Goal: Information Seeking & Learning: Learn about a topic

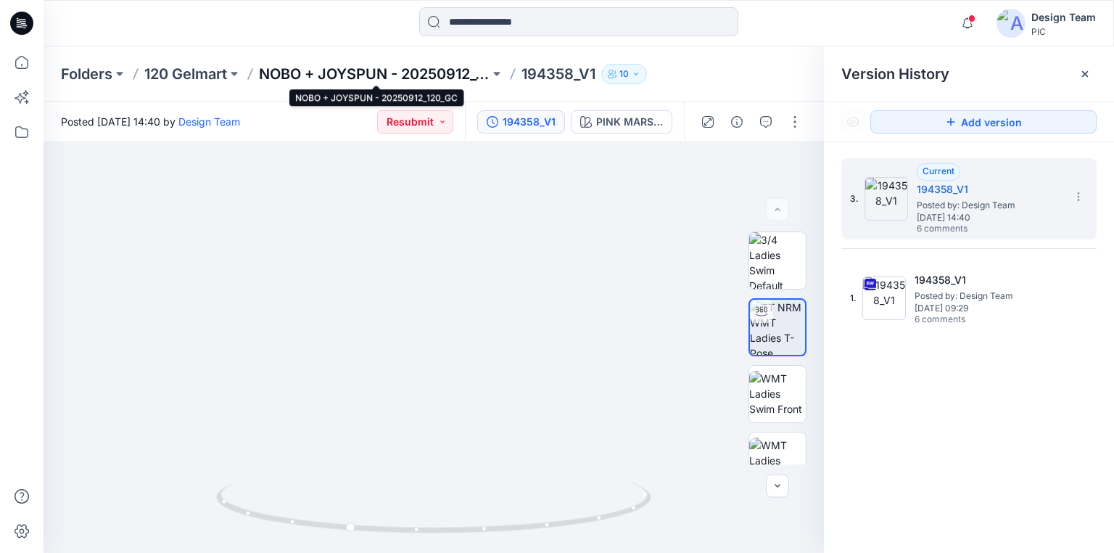
click at [467, 72] on p "NOBO + JOYSPUN - 20250912_120_GC" at bounding box center [374, 74] width 231 height 20
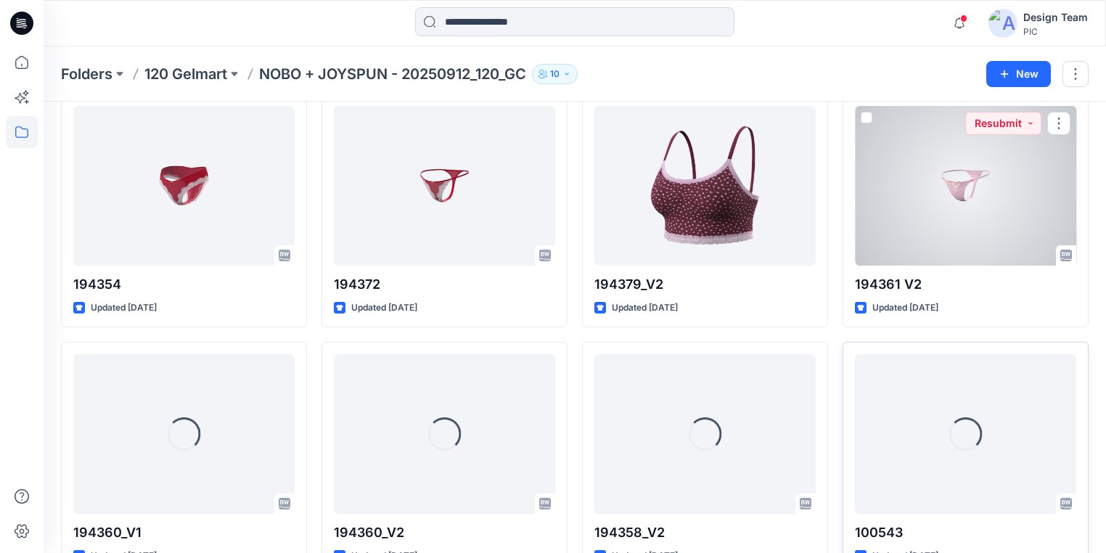
scroll to position [3562, 0]
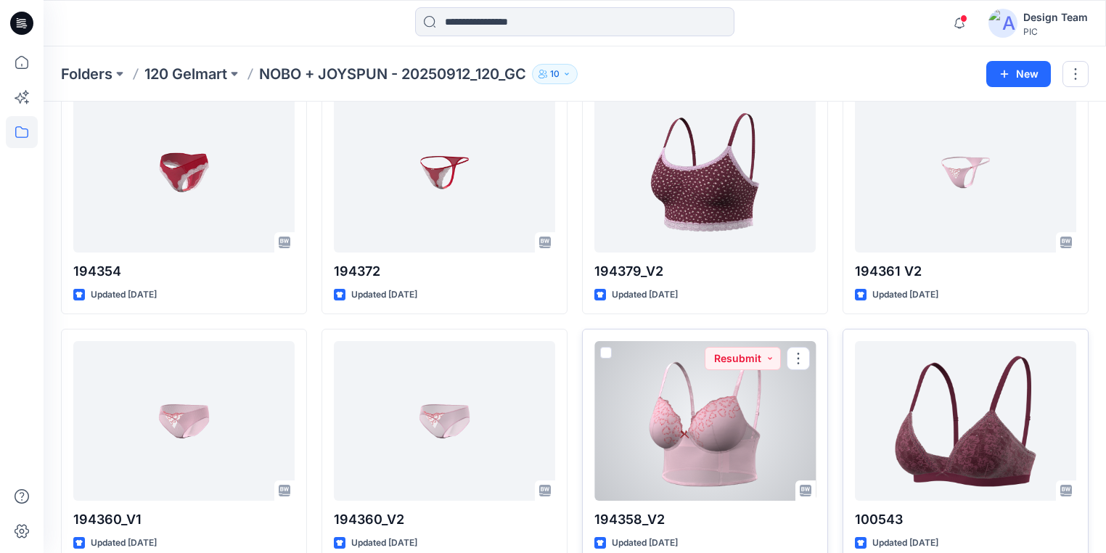
click at [615, 424] on div at bounding box center [704, 421] width 221 height 160
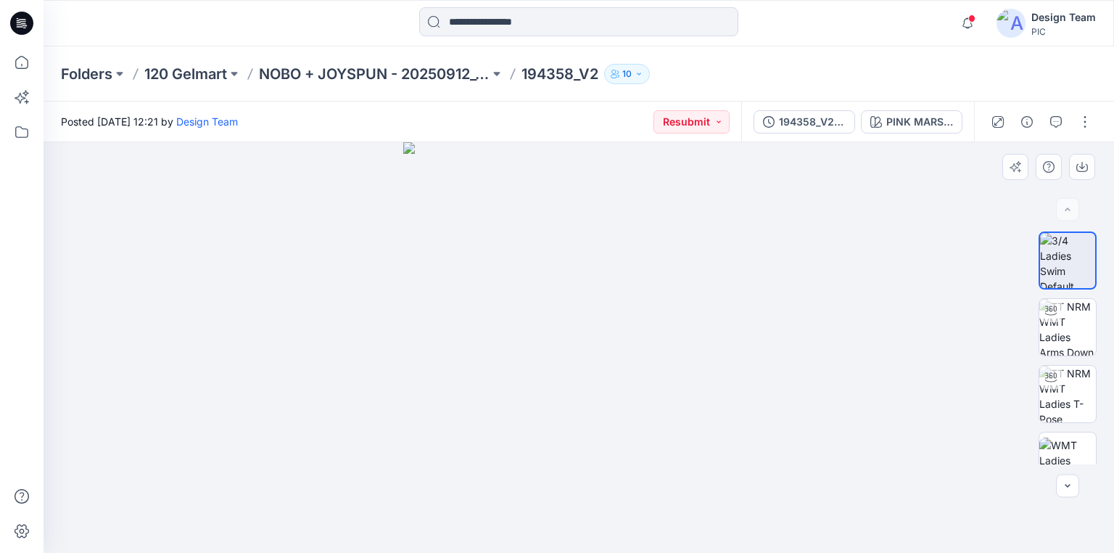
drag, startPoint x: 801, startPoint y: 484, endPoint x: 814, endPoint y: 470, distance: 19.0
click at [802, 482] on div at bounding box center [579, 347] width 1071 height 411
click at [1059, 122] on icon "button" at bounding box center [1057, 122] width 12 height 12
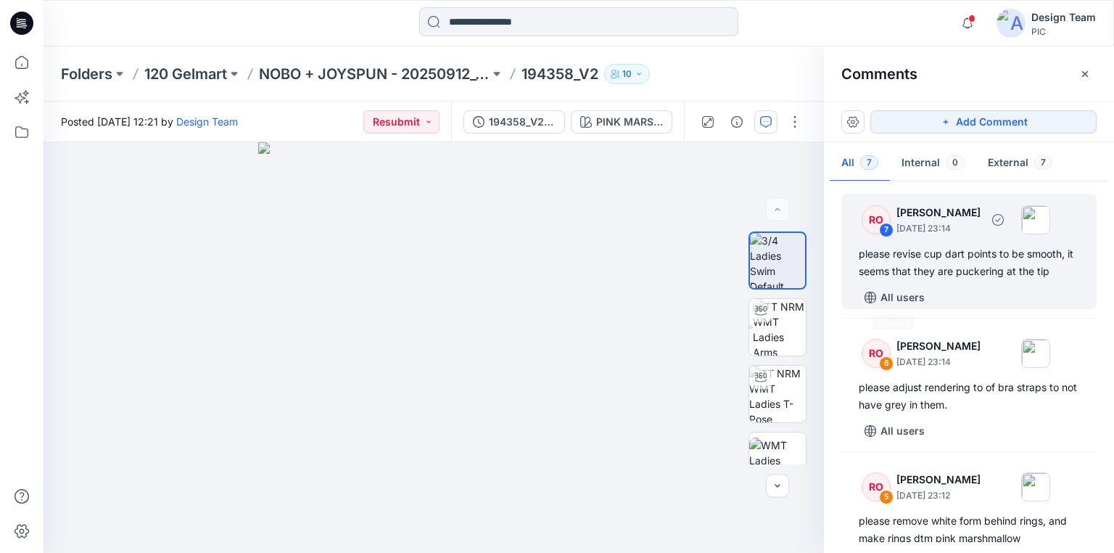
click at [919, 255] on div "please revise cup dart points to be smooth, it seems that they are puckering at…" at bounding box center [969, 262] width 221 height 35
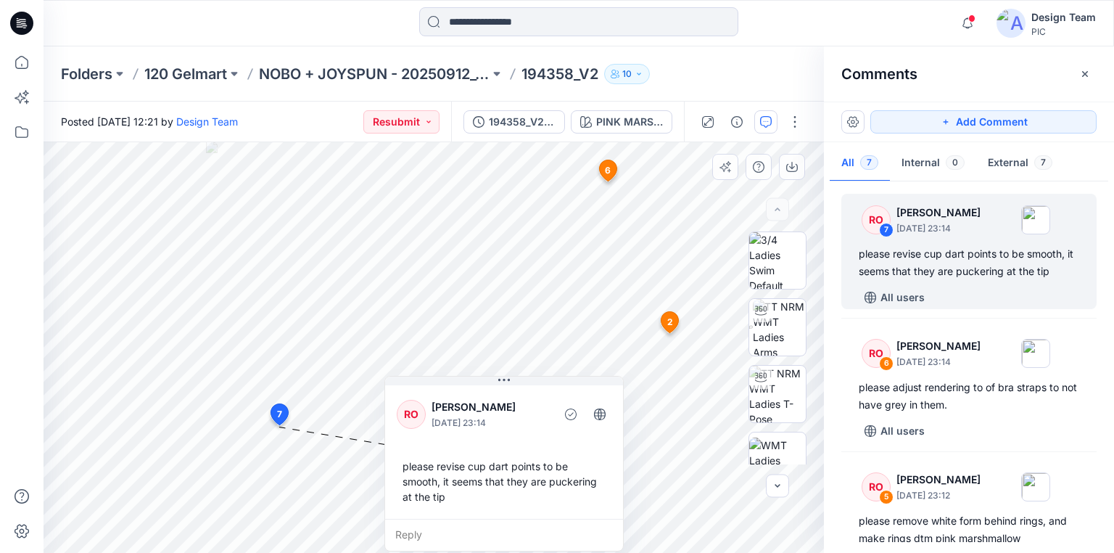
drag, startPoint x: 327, startPoint y: 434, endPoint x: 455, endPoint y: 395, distance: 133.6
click at [455, 395] on div "RO [PERSON_NAME] [DATE] 23:14 please revise cup dart points to be smooth, it se…" at bounding box center [504, 464] width 239 height 176
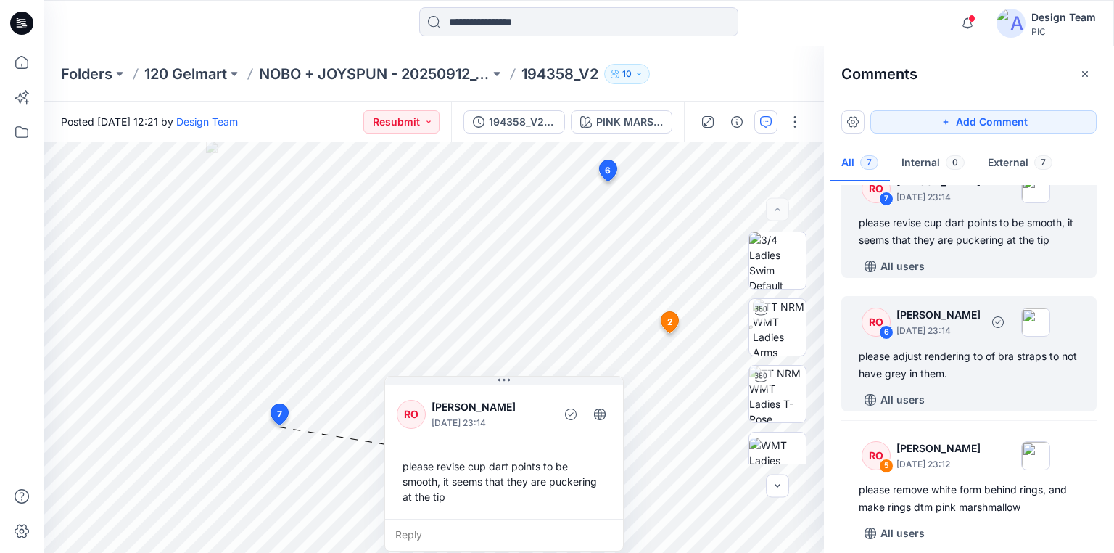
scroll to position [116, 0]
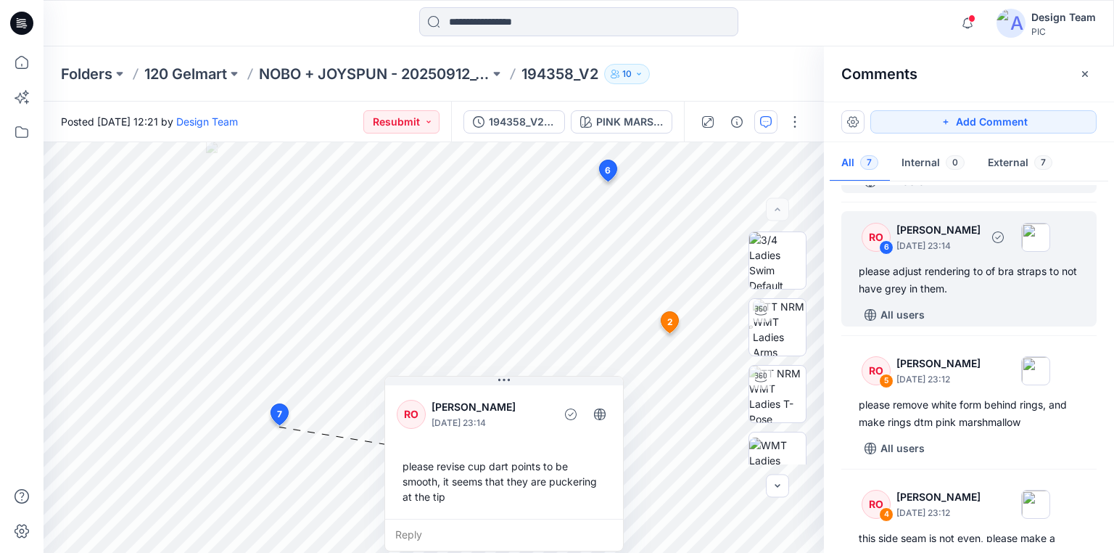
click at [956, 269] on div "please adjust rendering to of bra straps to not have grey in them." at bounding box center [969, 280] width 221 height 35
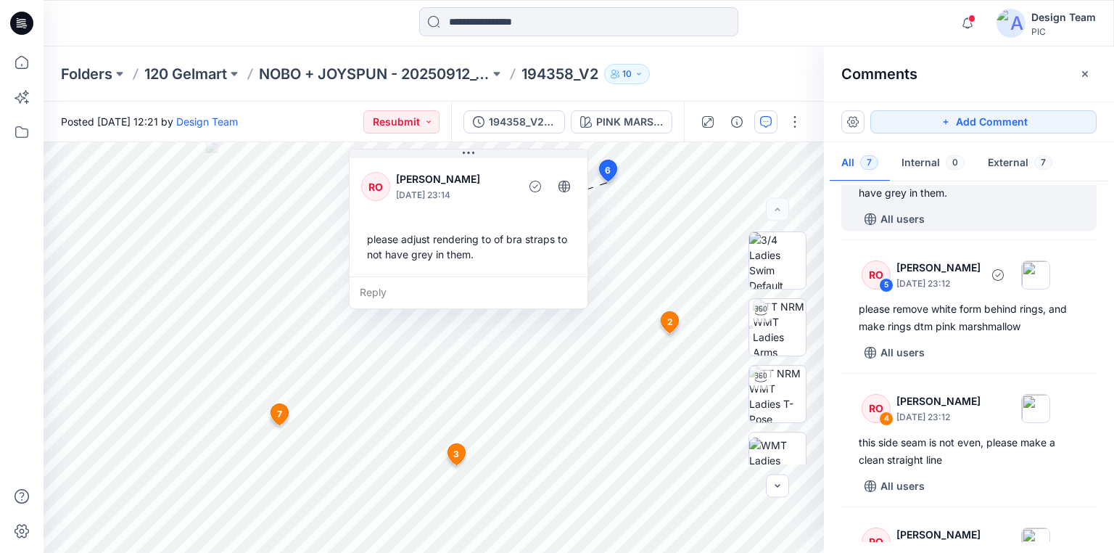
scroll to position [232, 0]
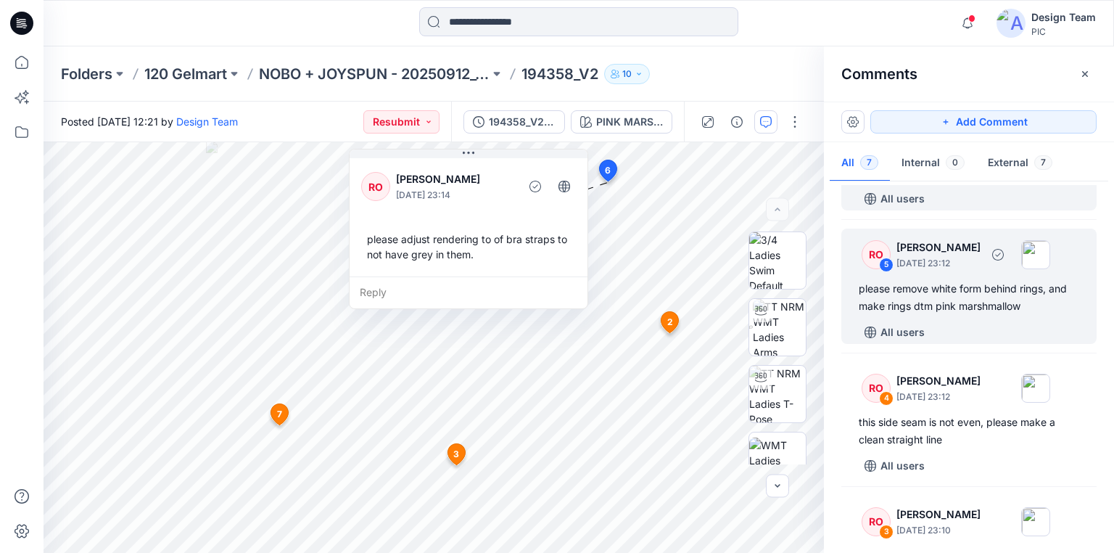
click at [937, 313] on div "please remove white form behind rings, and make rings dtm pink marshmallow" at bounding box center [969, 297] width 221 height 35
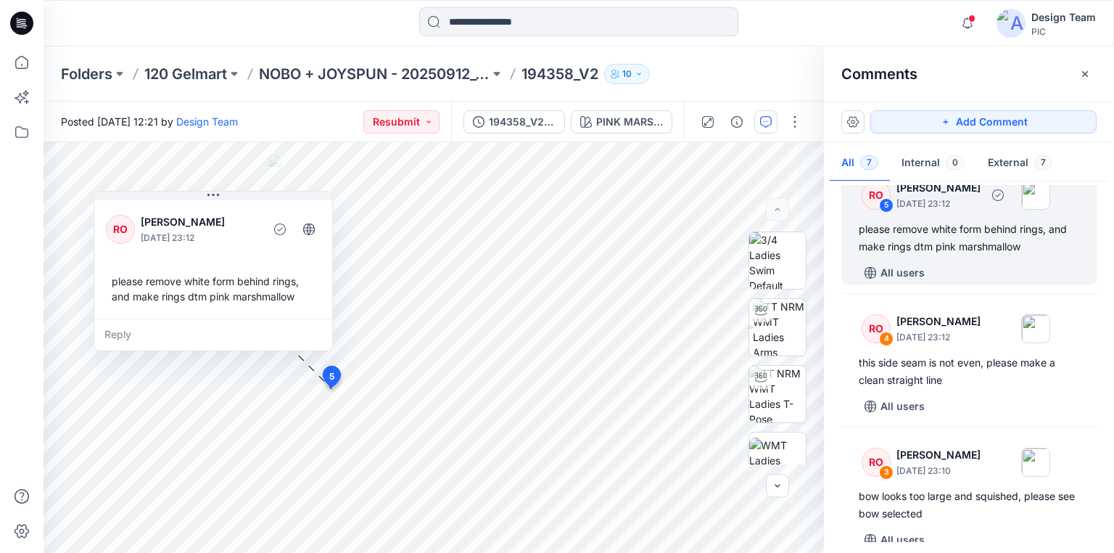
scroll to position [348, 0]
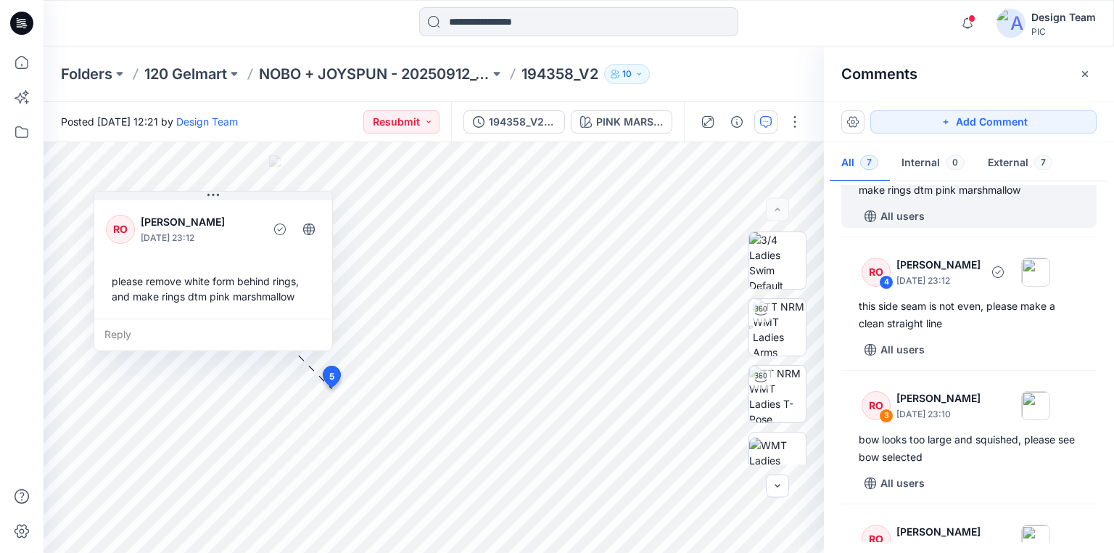
click at [937, 313] on div "this side seam is not even, please make a clean straight line" at bounding box center [969, 314] width 221 height 35
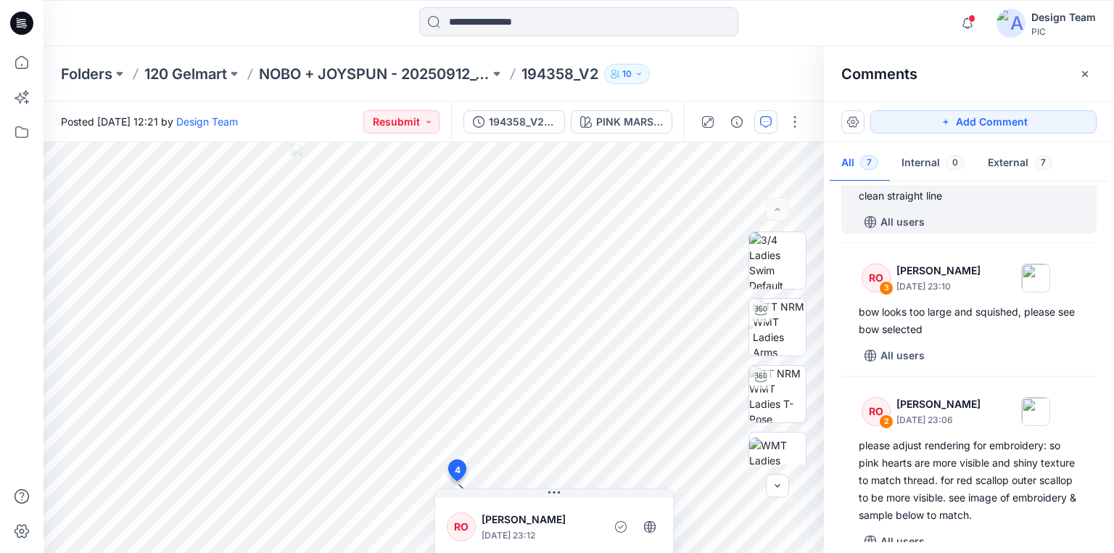
scroll to position [522, 0]
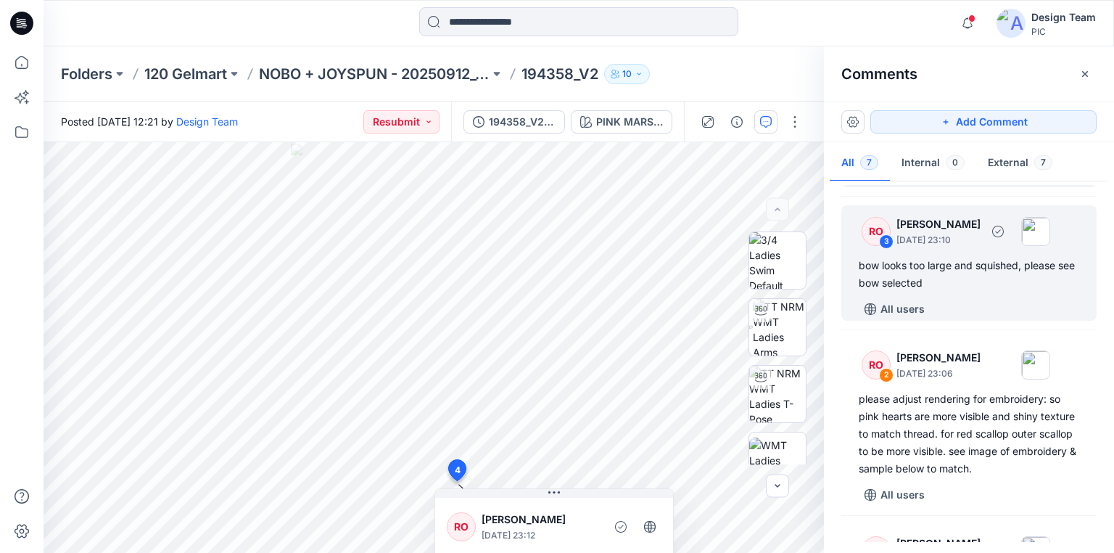
click at [935, 281] on div "bow looks too large and squished, please see bow selected" at bounding box center [969, 274] width 221 height 35
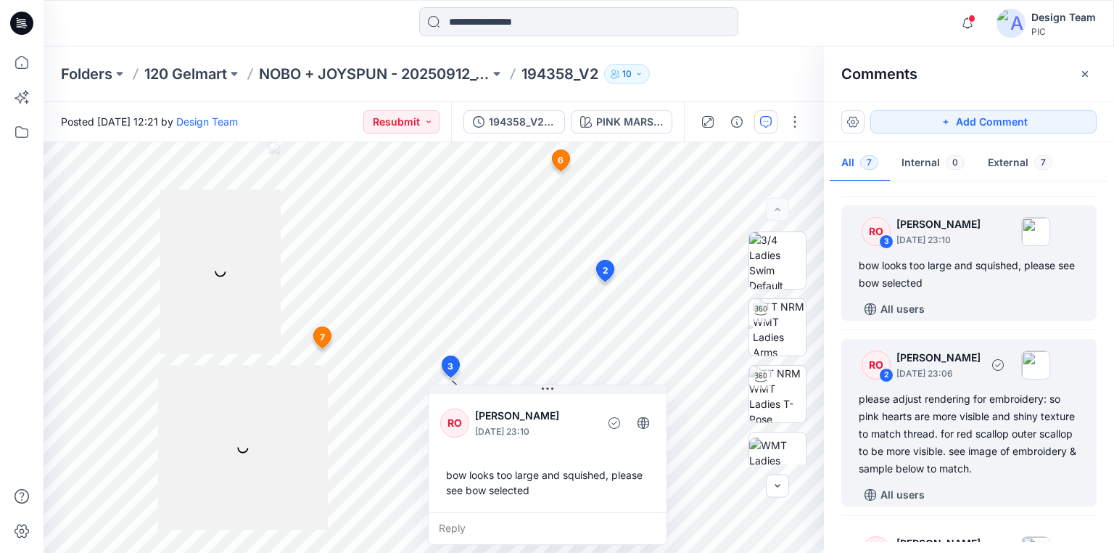
scroll to position [580, 0]
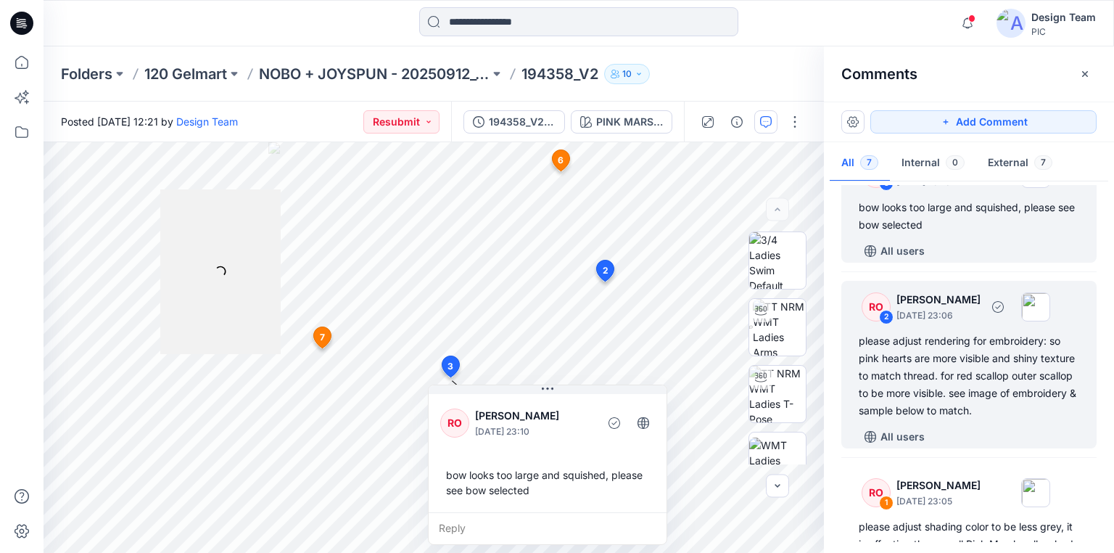
click at [943, 383] on div "please adjust rendering for embroidery: so pink hearts are more visible and shi…" at bounding box center [969, 375] width 221 height 87
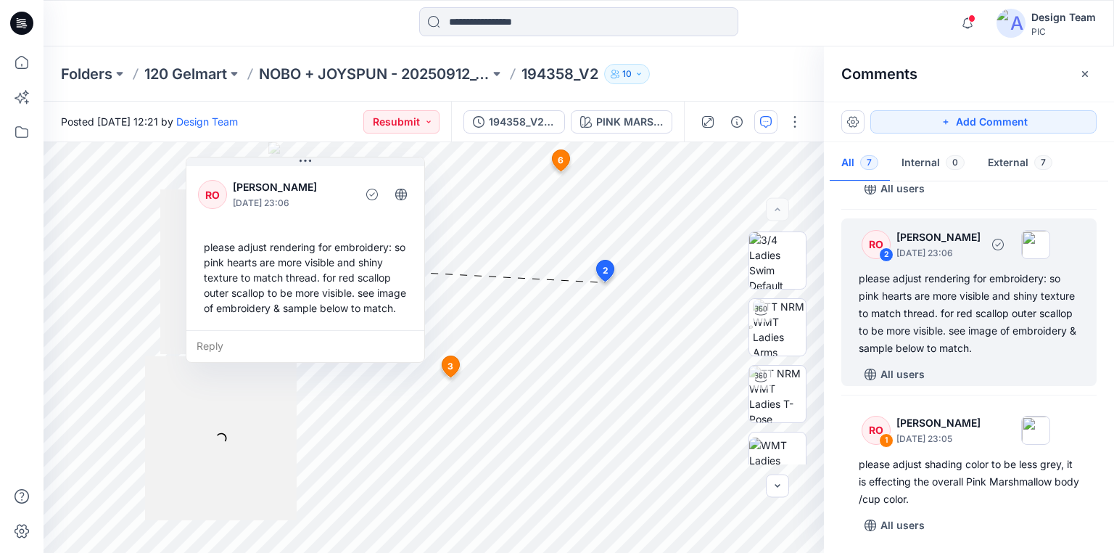
scroll to position [644, 0]
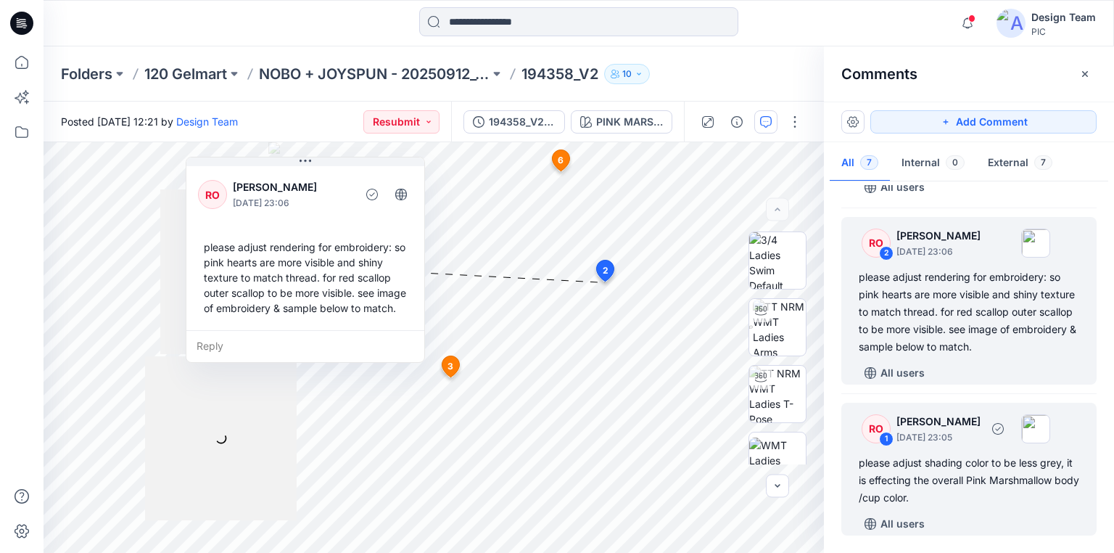
click at [956, 471] on div "please adjust shading color to be less grey, it is effecting the overall Pink M…" at bounding box center [969, 480] width 221 height 52
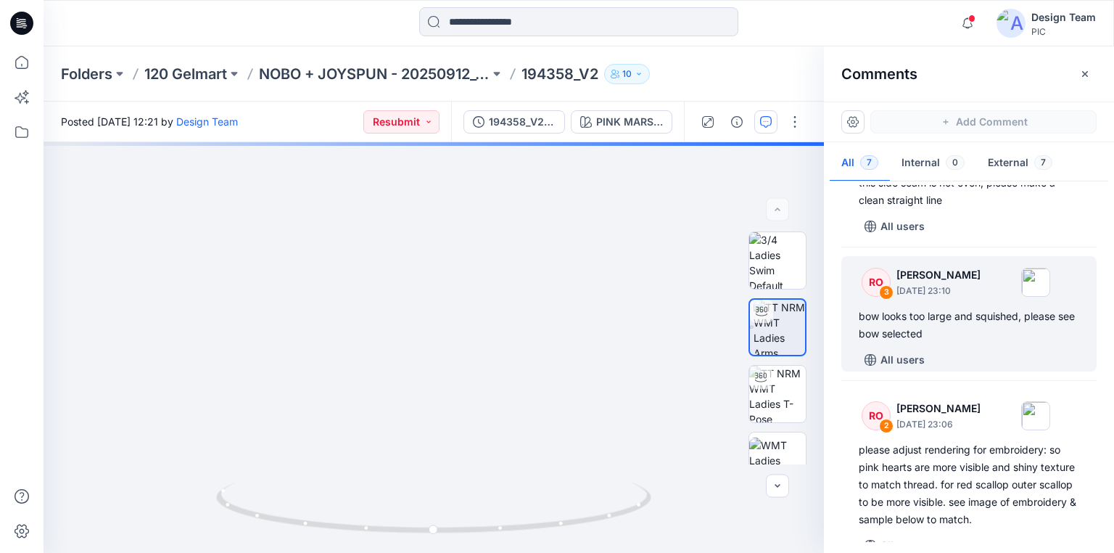
scroll to position [470, 0]
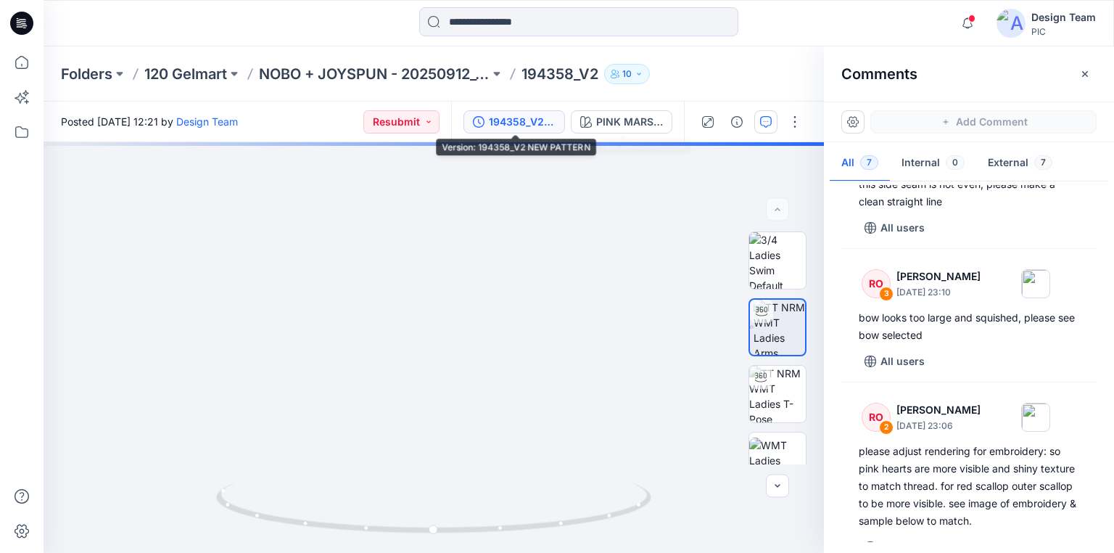
click at [533, 123] on div "194358_V2 NEW PATTERN" at bounding box center [522, 122] width 67 height 16
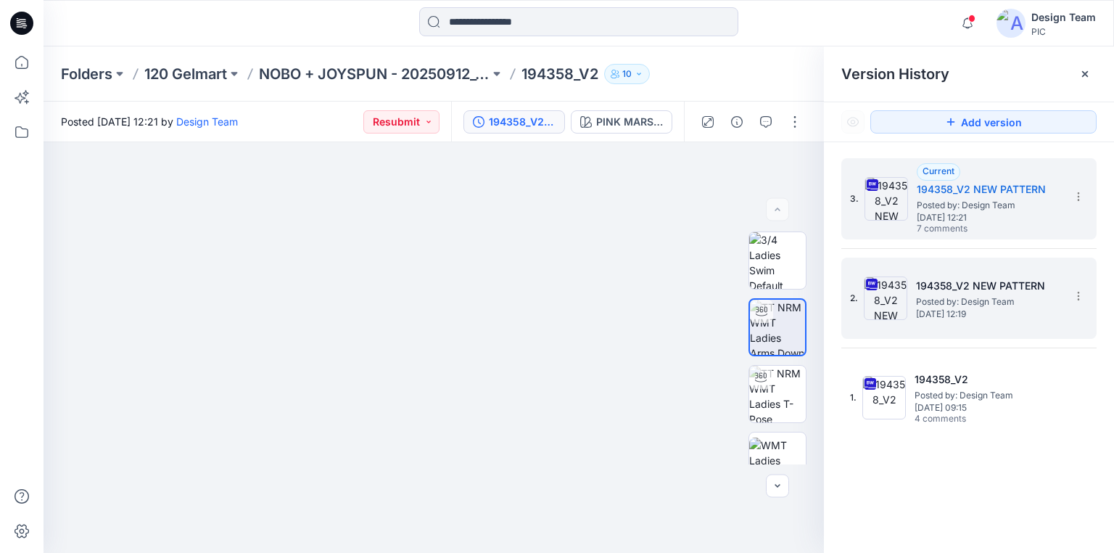
click at [997, 316] on span "[DATE] 12:19" at bounding box center [988, 314] width 145 height 10
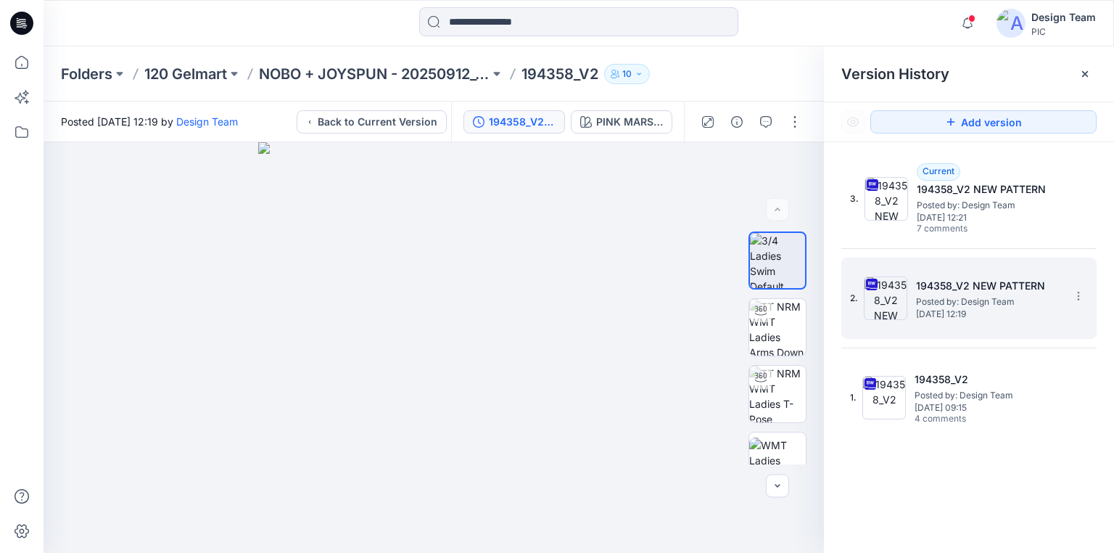
click at [979, 305] on span "Posted by: Design Team" at bounding box center [988, 302] width 145 height 15
click at [773, 121] on button "button" at bounding box center [766, 121] width 23 height 23
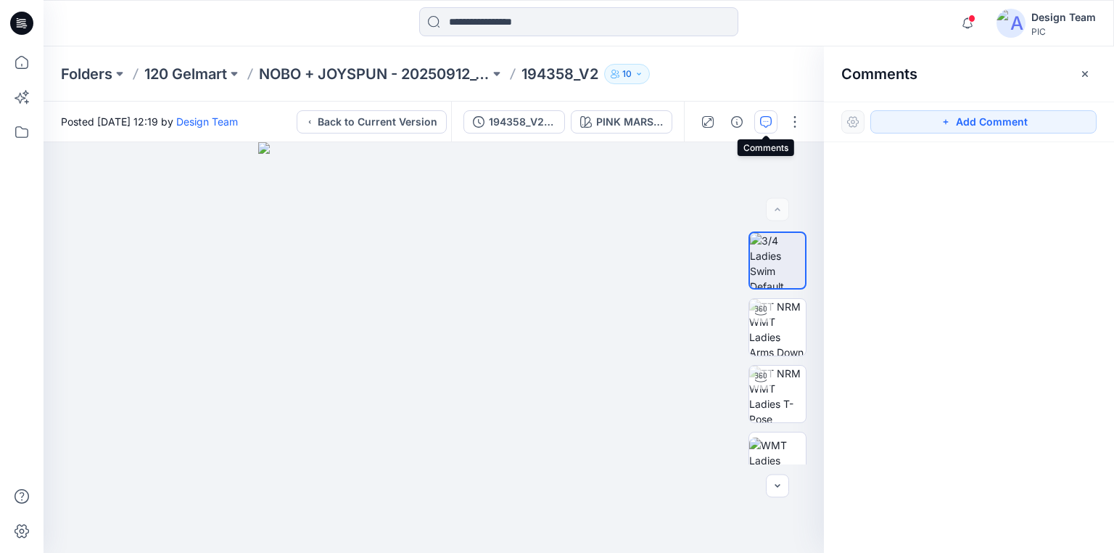
click at [765, 123] on icon "button" at bounding box center [766, 122] width 12 height 12
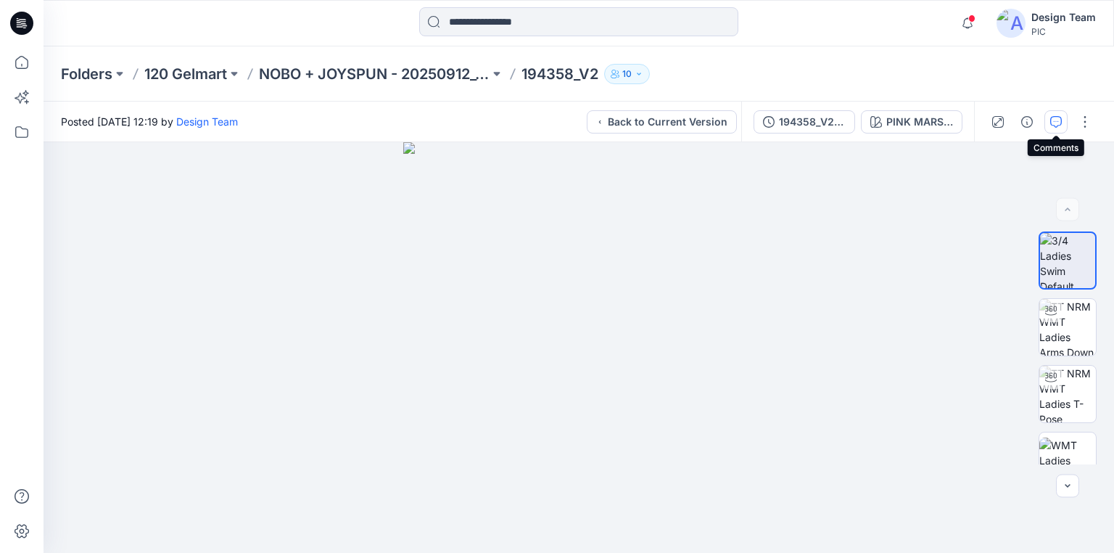
click at [1051, 120] on icon "button" at bounding box center [1057, 122] width 12 height 12
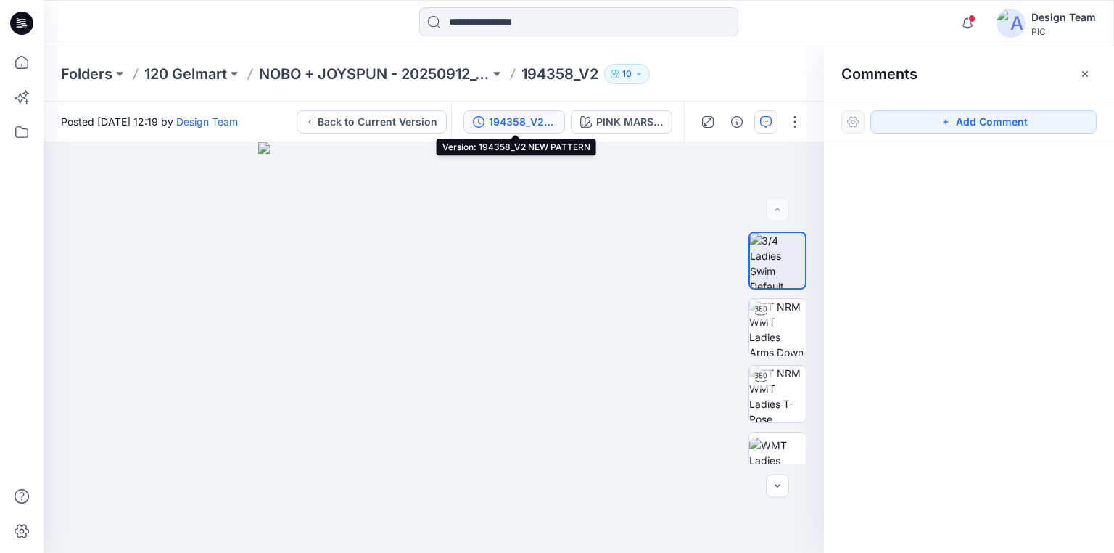
click at [529, 117] on div "194358_V2 NEW PATTERN" at bounding box center [522, 122] width 67 height 16
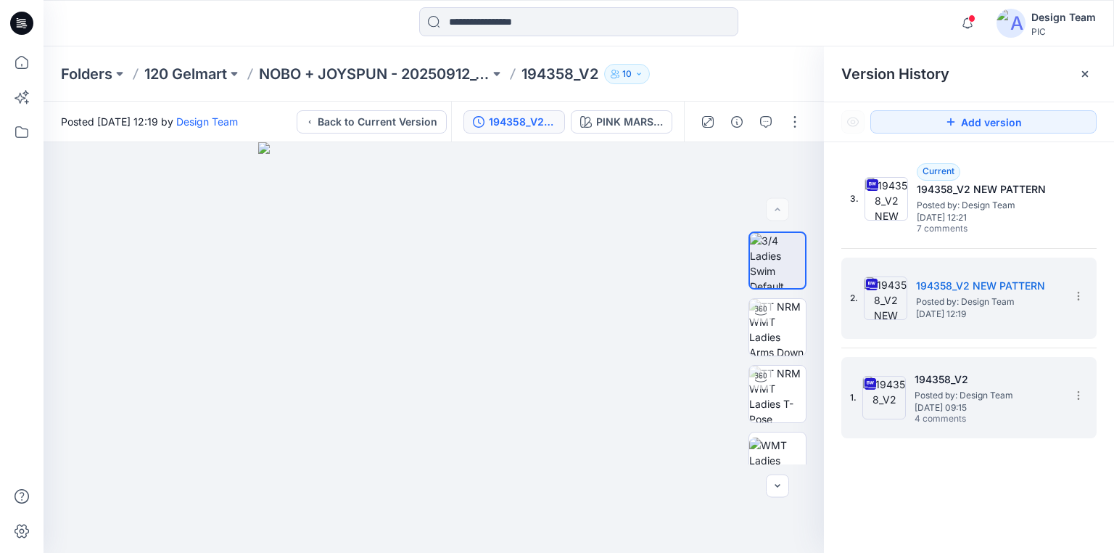
click at [945, 398] on span "Posted by: Design Team" at bounding box center [987, 395] width 145 height 15
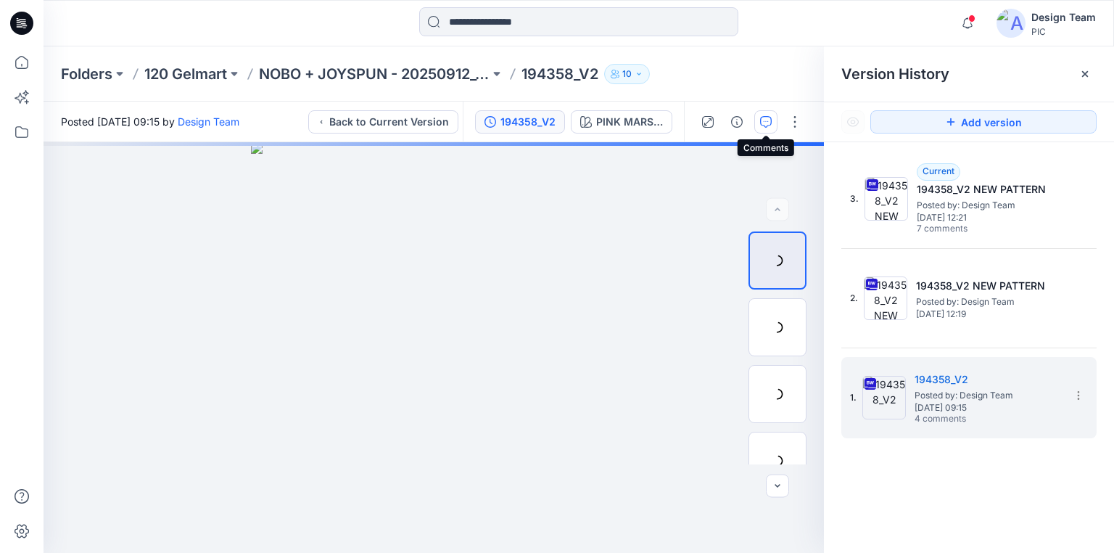
click at [769, 123] on icon "button" at bounding box center [766, 122] width 12 height 12
